Goal: Information Seeking & Learning: Learn about a topic

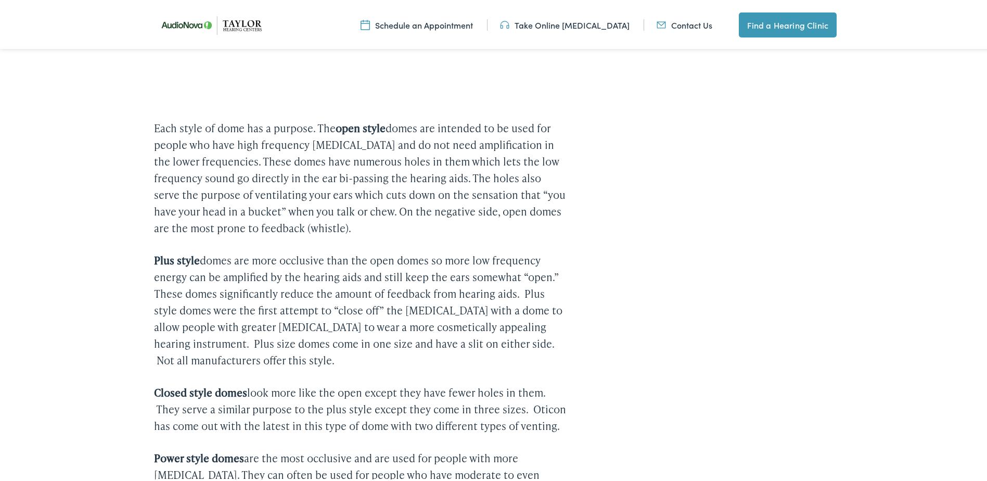
scroll to position [364, 0]
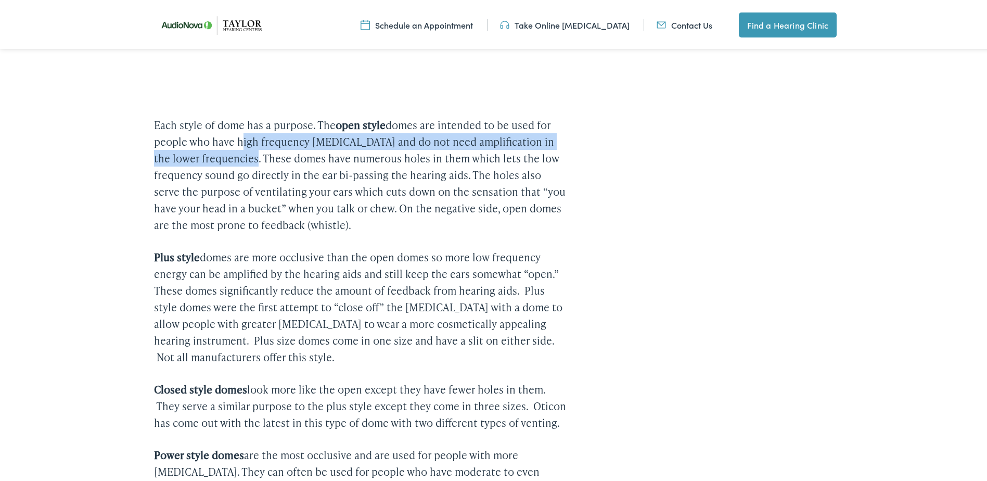
drag, startPoint x: 234, startPoint y: 138, endPoint x: 237, endPoint y: 157, distance: 19.1
click at [237, 157] on p "Each style of dome has a purpose. The open style domes are intended to be used …" at bounding box center [360, 172] width 412 height 117
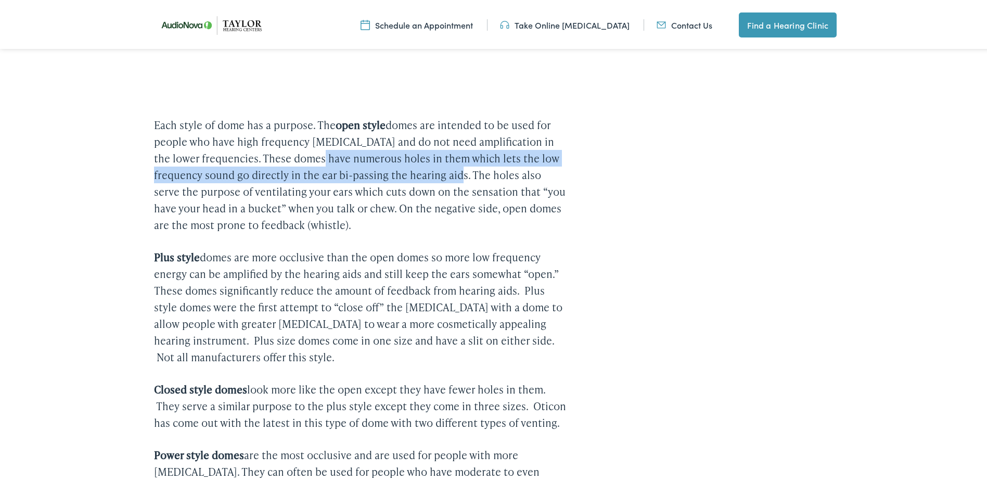
drag, startPoint x: 305, startPoint y: 156, endPoint x: 458, endPoint y: 173, distance: 154.4
click at [458, 173] on p "Each style of dome has a purpose. The open style domes are intended to be used …" at bounding box center [360, 172] width 412 height 117
click at [370, 170] on p "Each style of dome has a purpose. The open style domes are intended to be used …" at bounding box center [360, 172] width 412 height 117
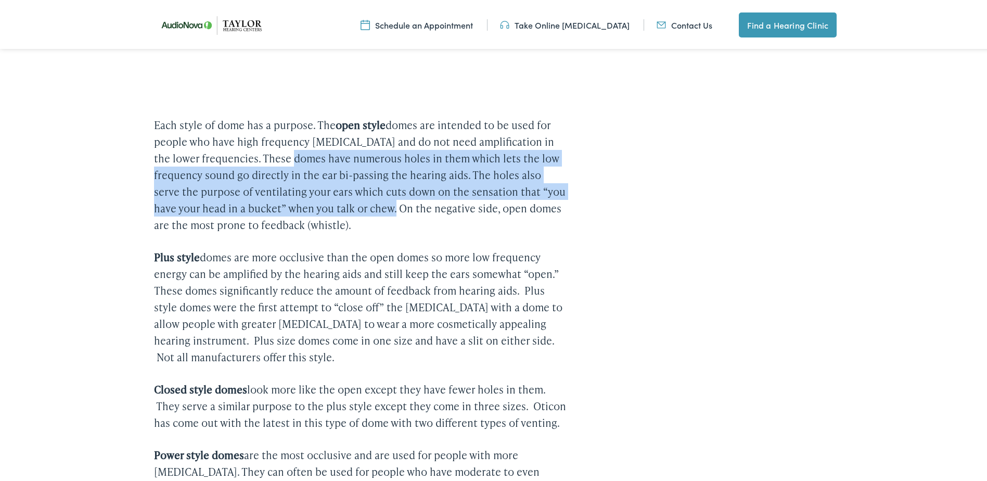
drag, startPoint x: 279, startPoint y: 157, endPoint x: 371, endPoint y: 201, distance: 101.5
click at [371, 201] on p "Each style of dome has a purpose. The open style domes are intended to be used …" at bounding box center [360, 172] width 412 height 117
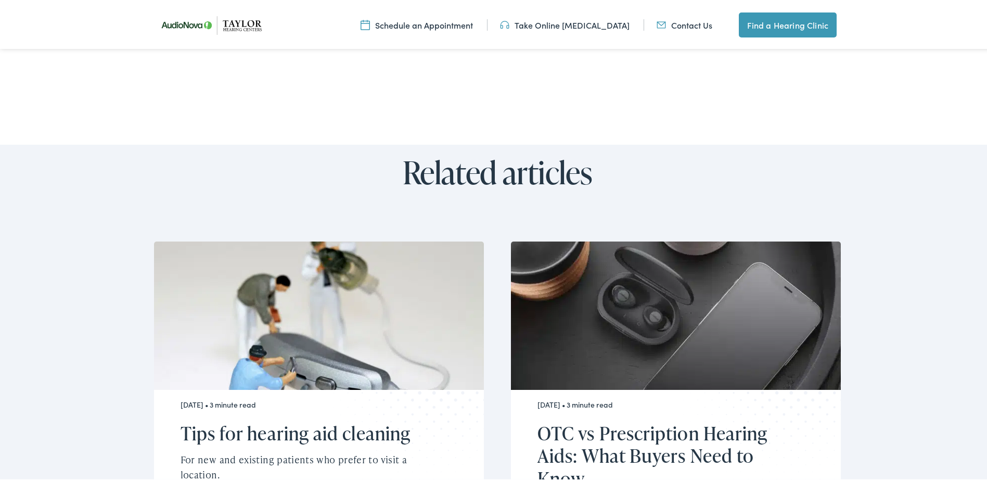
scroll to position [1665, 0]
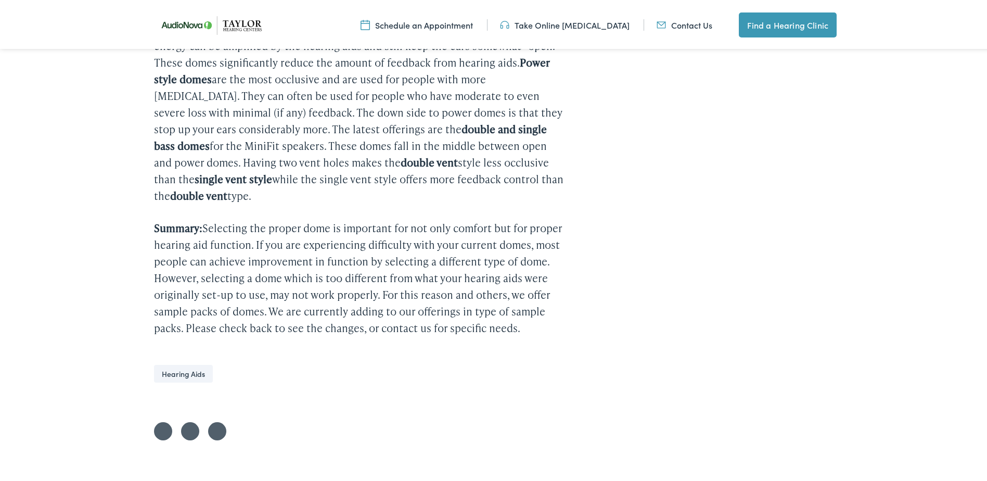
scroll to position [1197, 0]
